Goal: Task Accomplishment & Management: Manage account settings

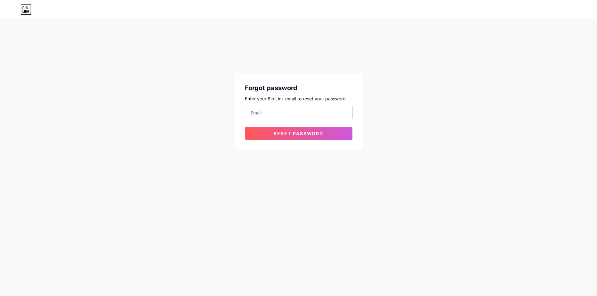
click at [286, 117] on input "email" at bounding box center [298, 112] width 107 height 13
type input "[EMAIL_ADDRESS][DOMAIN_NAME]"
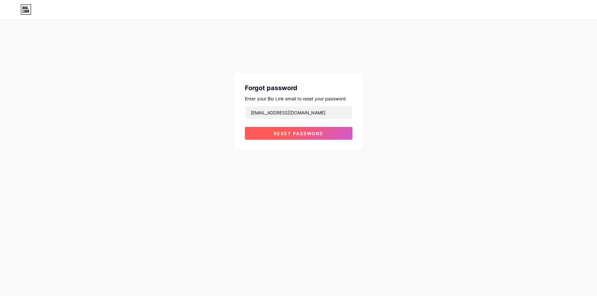
click at [278, 127] on button "Reset password" at bounding box center [299, 133] width 108 height 13
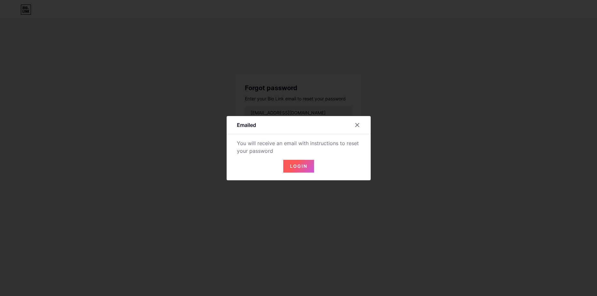
click at [298, 171] on button "Login" at bounding box center [298, 166] width 31 height 13
